Goal: Check status: Check status

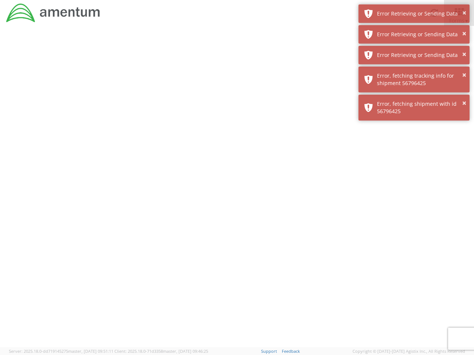
click at [237, 191] on div at bounding box center [237, 187] width 474 height 322
click at [414, 14] on div "Error Retrieving or Sending Data" at bounding box center [420, 13] width 87 height 7
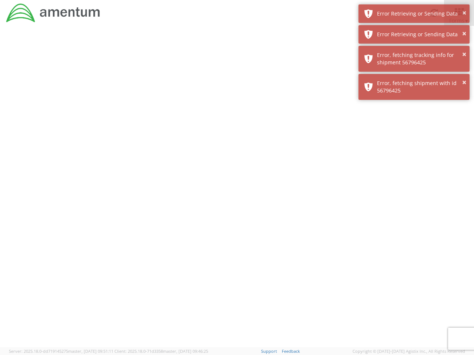
click at [414, 34] on div "Error Retrieving or Sending Data" at bounding box center [420, 34] width 87 height 7
click at [414, 74] on div "× Error, fetching shipment with id 56796425" at bounding box center [413, 87] width 111 height 26
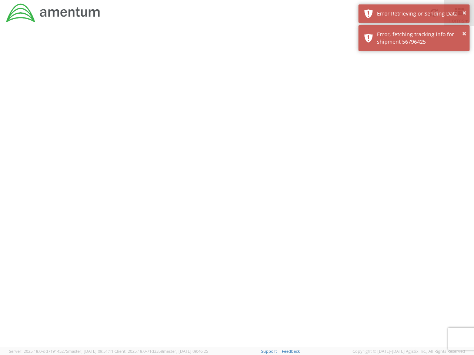
click at [414, 80] on div at bounding box center [237, 187] width 474 height 322
click at [414, 108] on div at bounding box center [237, 187] width 474 height 322
